Goal: Information Seeking & Learning: Check status

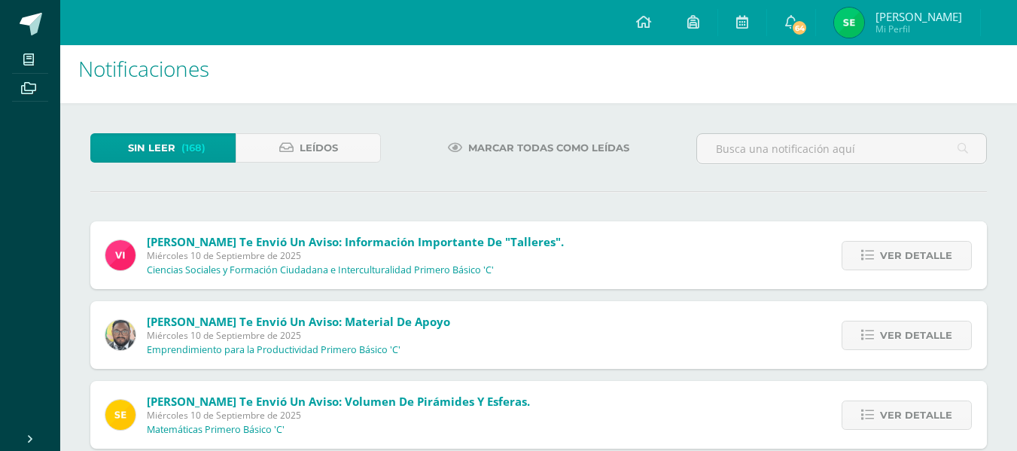
scroll to position [14, 0]
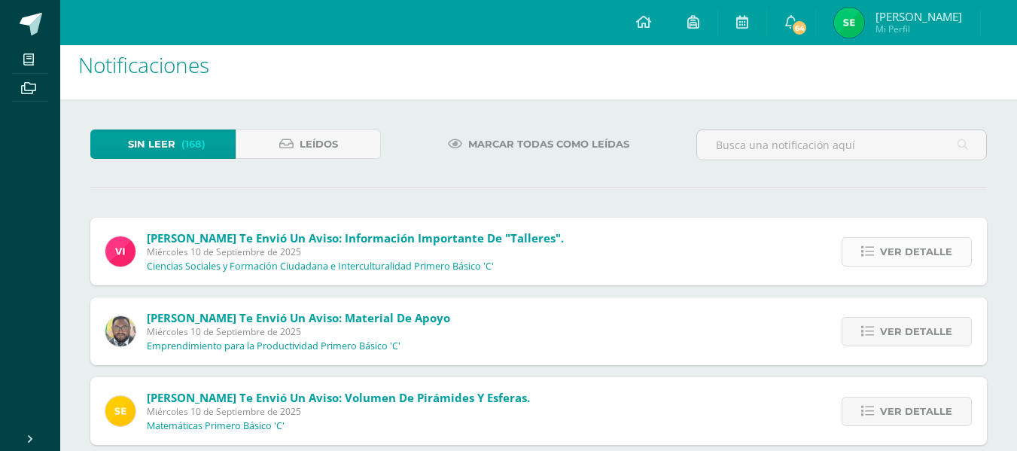
click at [883, 248] on span "Ver detalle" at bounding box center [916, 252] width 72 height 28
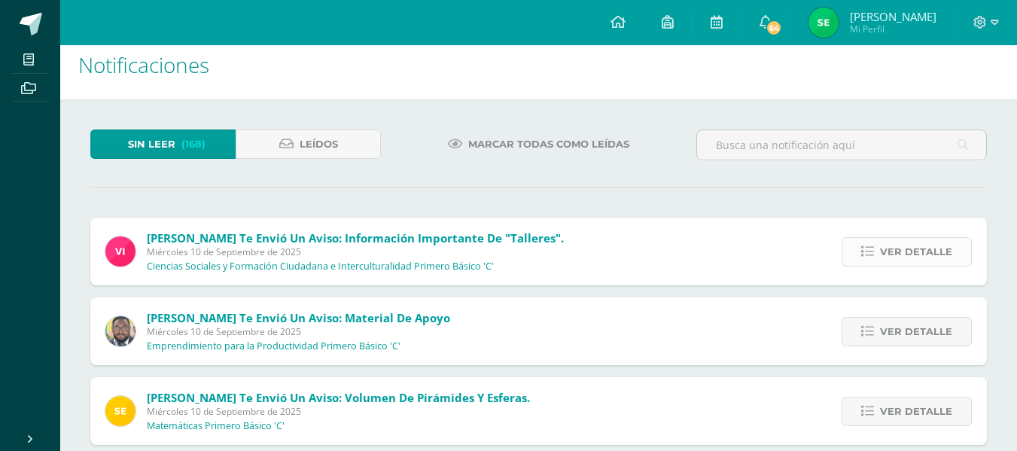
click at [883, 248] on span "Ver detalle" at bounding box center [916, 252] width 72 height 28
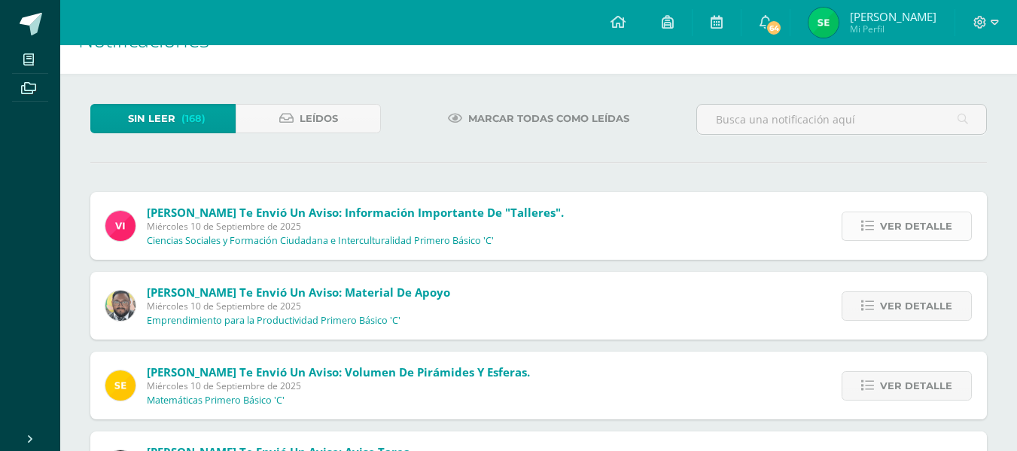
click at [946, 227] on span "Ver detalle" at bounding box center [916, 226] width 72 height 28
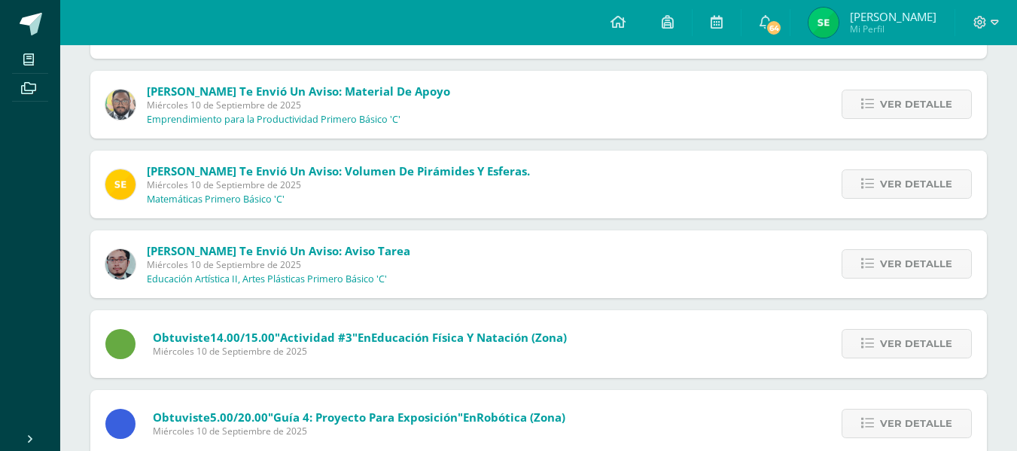
scroll to position [424, 0]
click at [927, 187] on span "Ver detalle" at bounding box center [916, 183] width 72 height 28
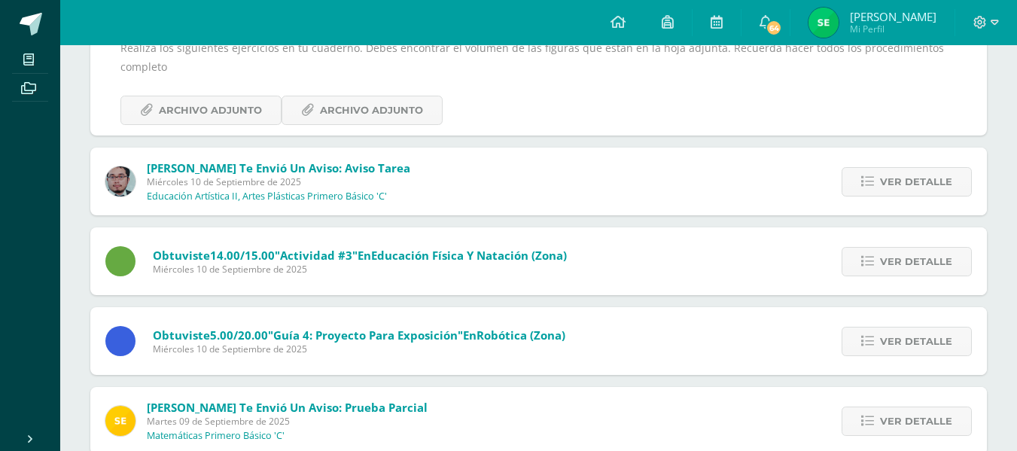
scroll to position [357, 0]
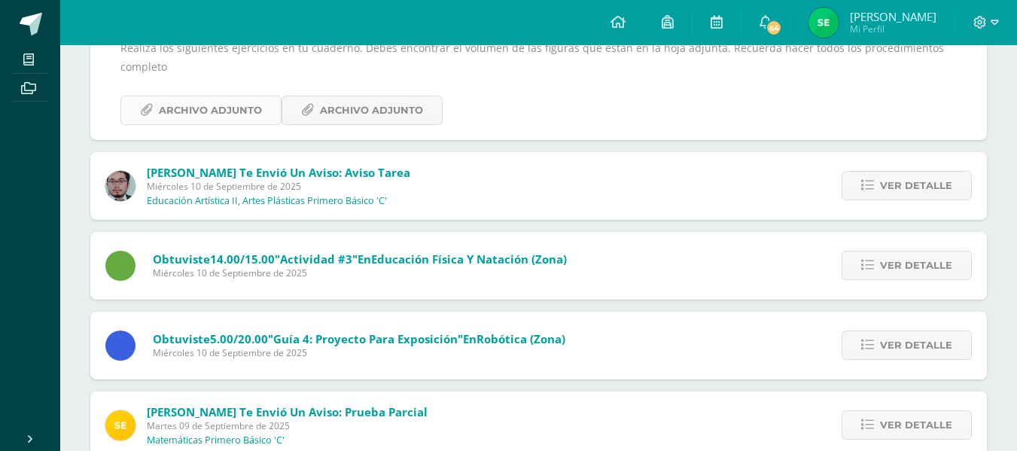
click at [249, 118] on span "Archivo Adjunto" at bounding box center [210, 110] width 103 height 28
click at [325, 115] on span "Archivo Adjunto" at bounding box center [371, 110] width 103 height 28
